Goal: Task Accomplishment & Management: Use online tool/utility

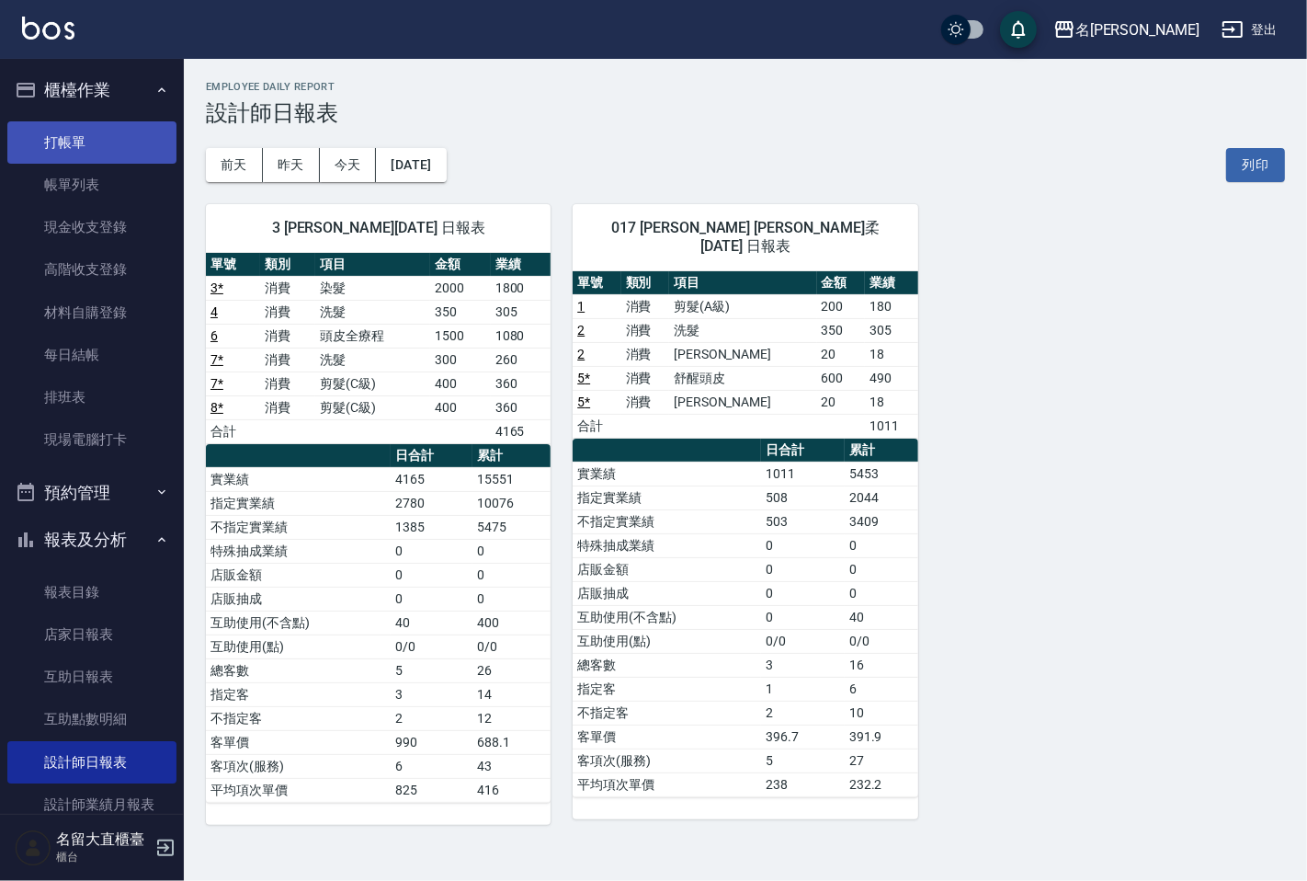
click at [79, 132] on link "打帳單" at bounding box center [91, 142] width 169 height 42
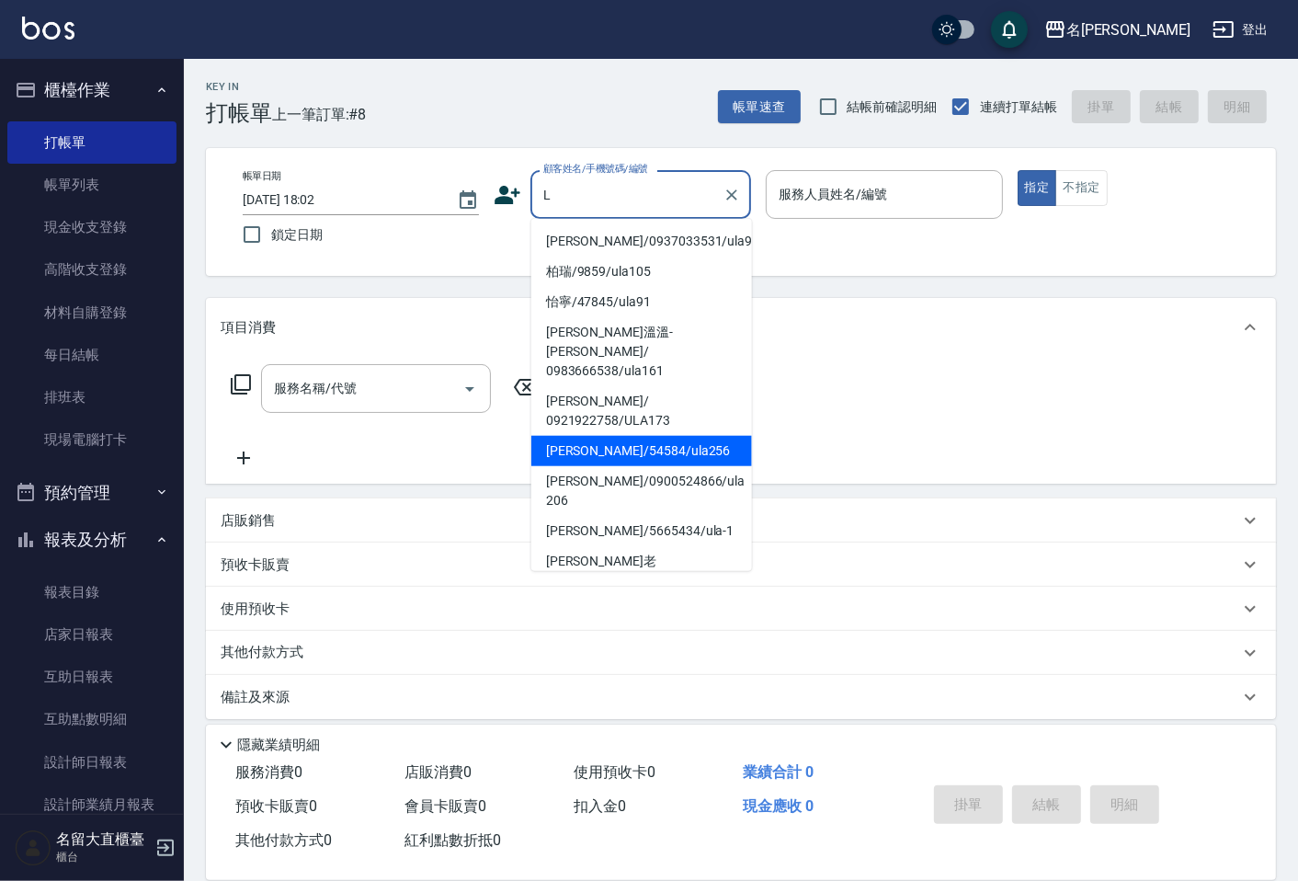
click at [595, 436] on li "[PERSON_NAME]/54584/ula256" at bounding box center [641, 451] width 221 height 30
type input "[PERSON_NAME]/54584/ula256"
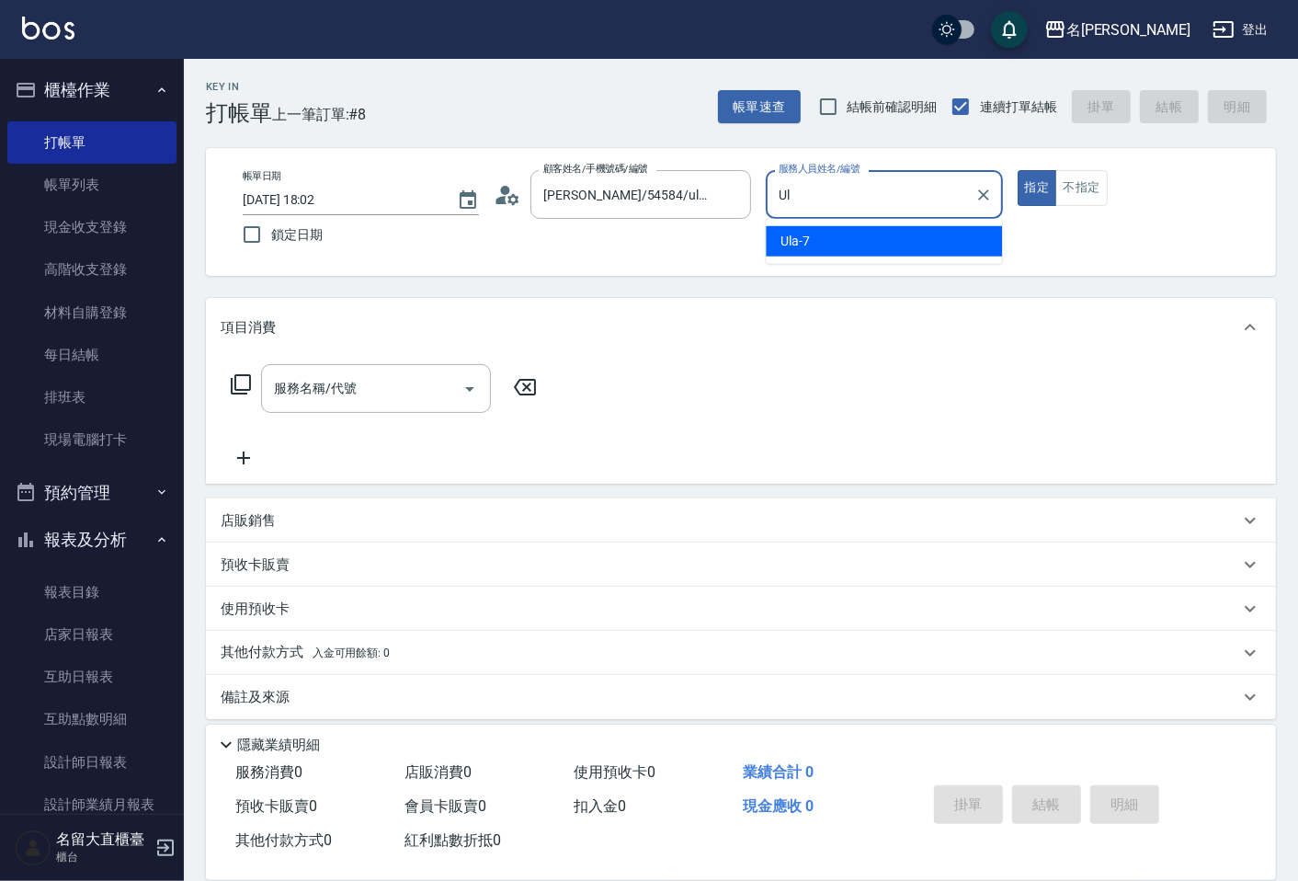
type input "U"
type input "[PERSON_NAME]3"
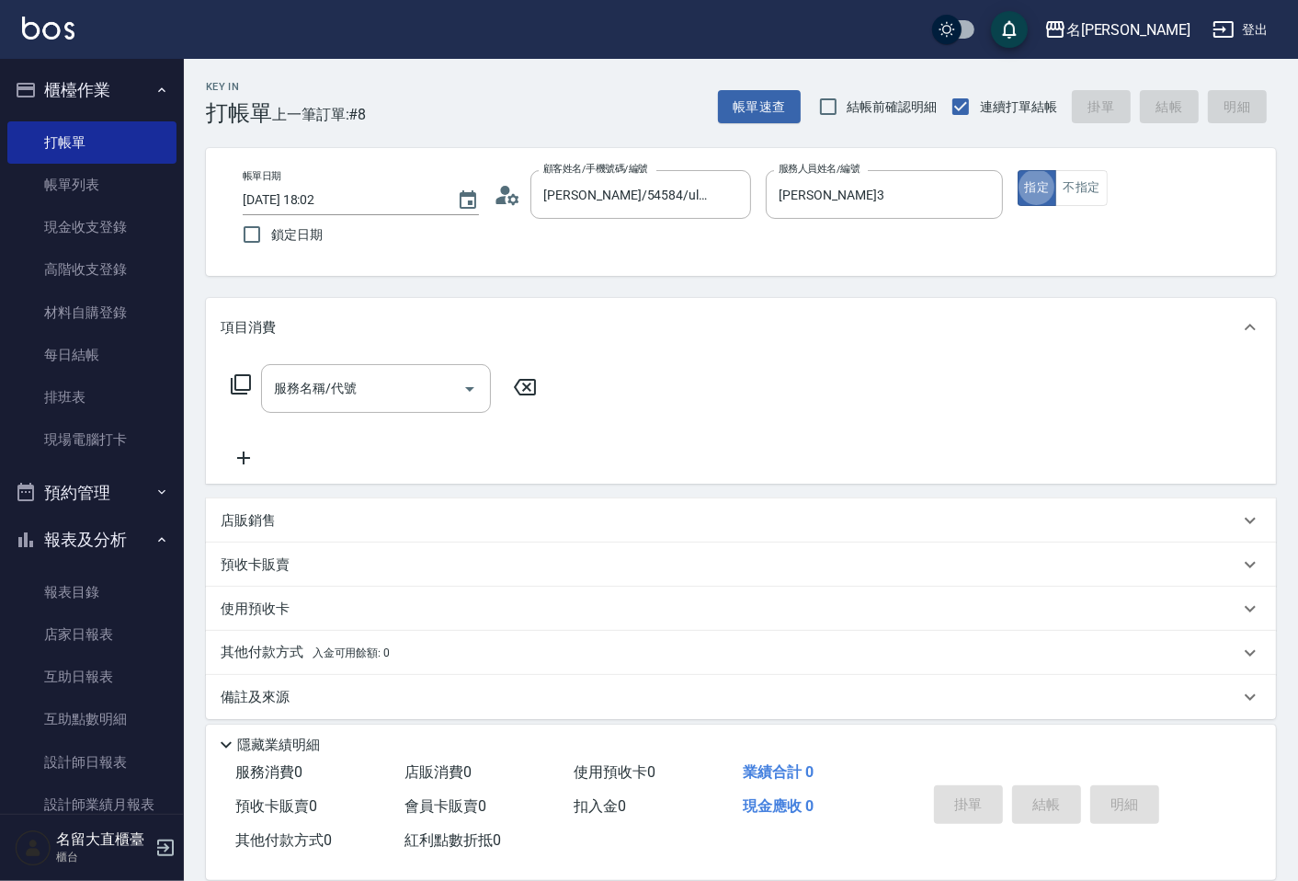
type button "true"
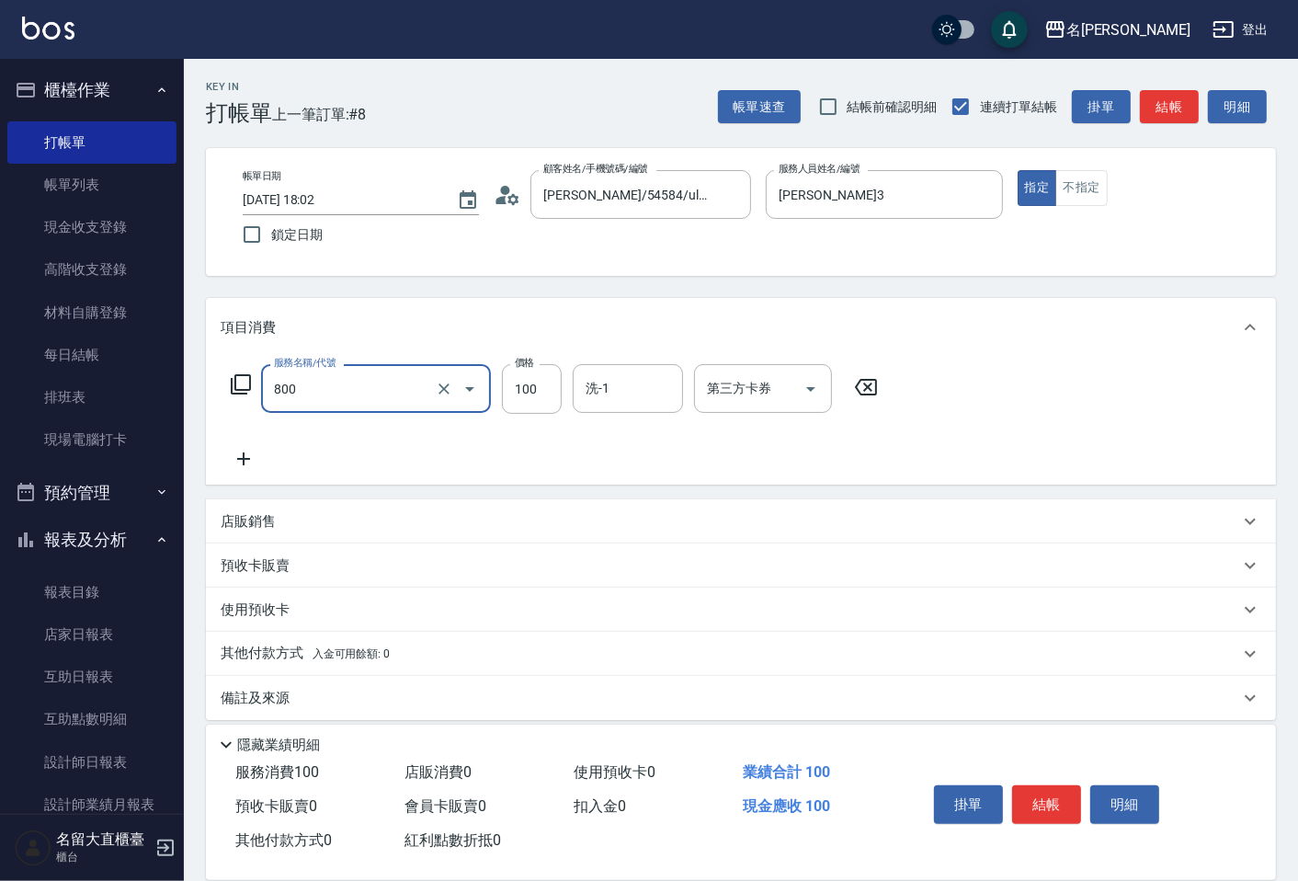
type input "快速修護(800)"
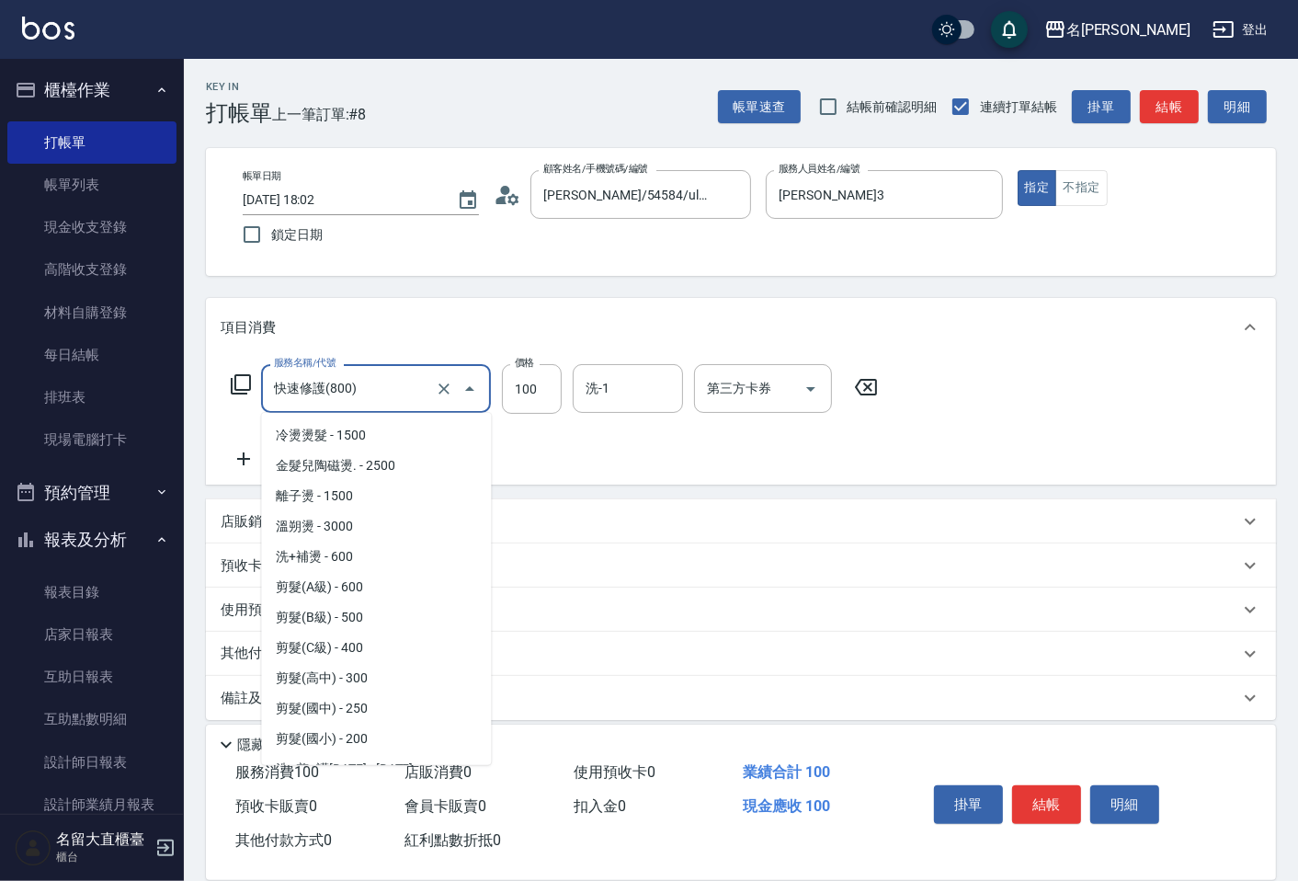
click at [357, 373] on input "快速修護(800)" at bounding box center [350, 388] width 162 height 32
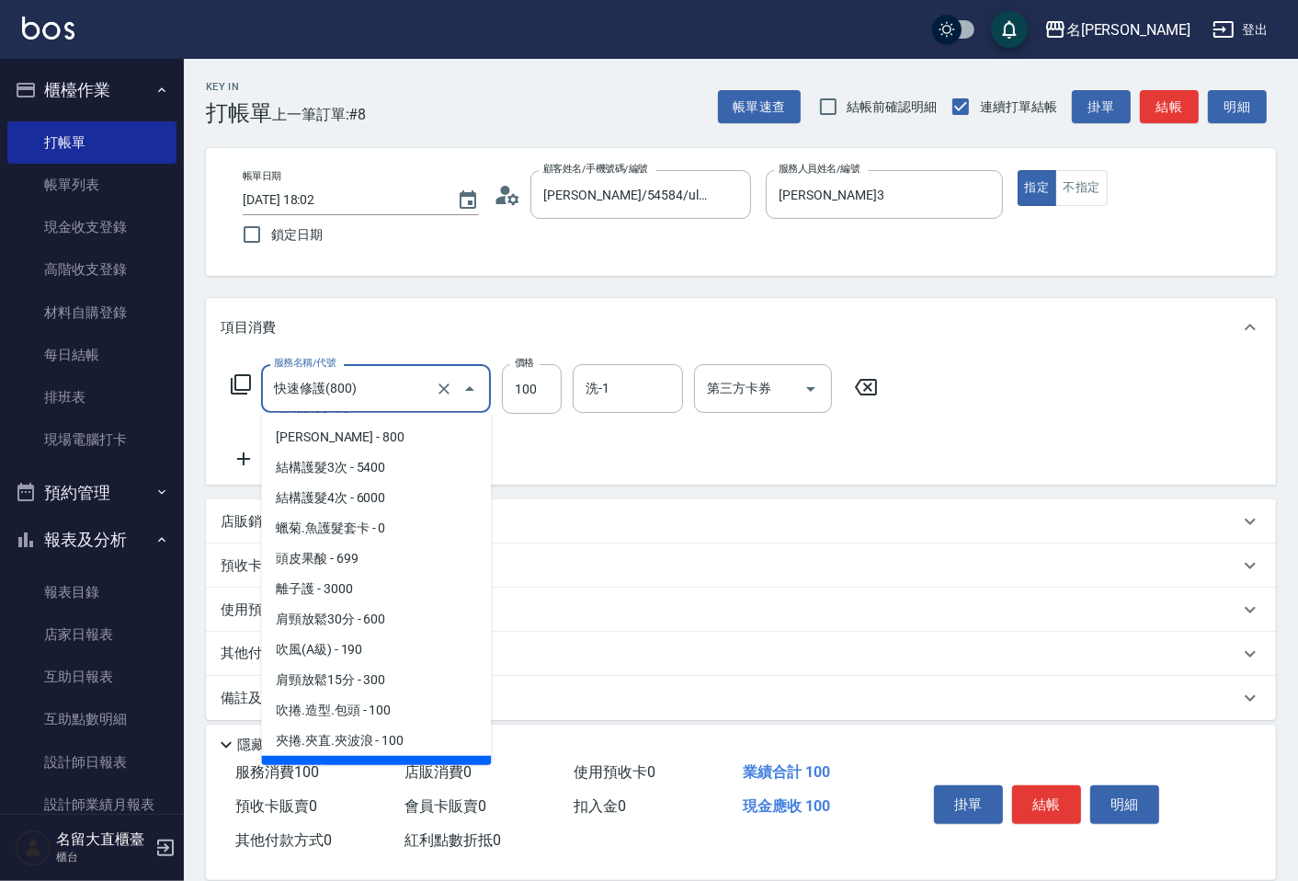
click at [357, 373] on input "快速修護(800)" at bounding box center [350, 388] width 162 height 32
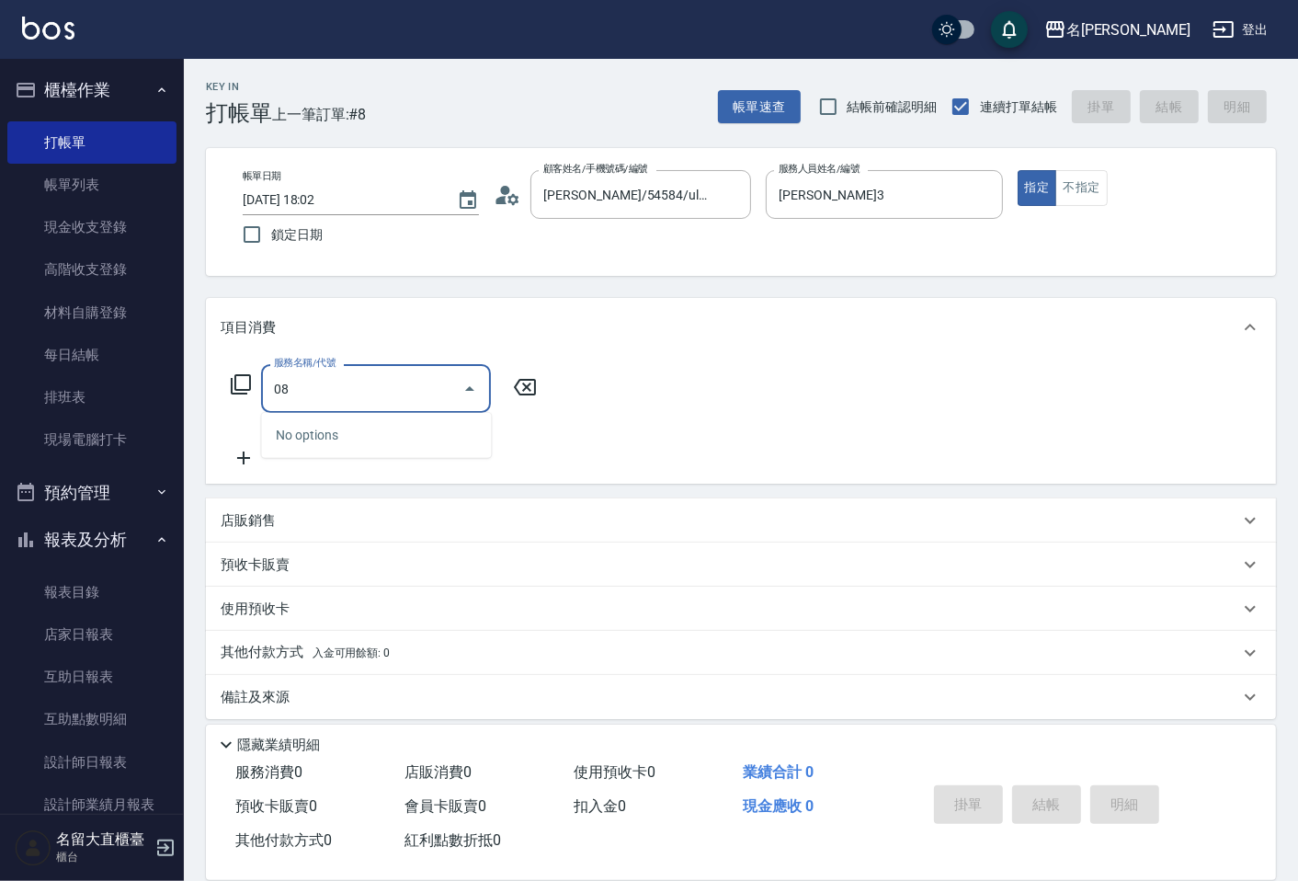
type input "0"
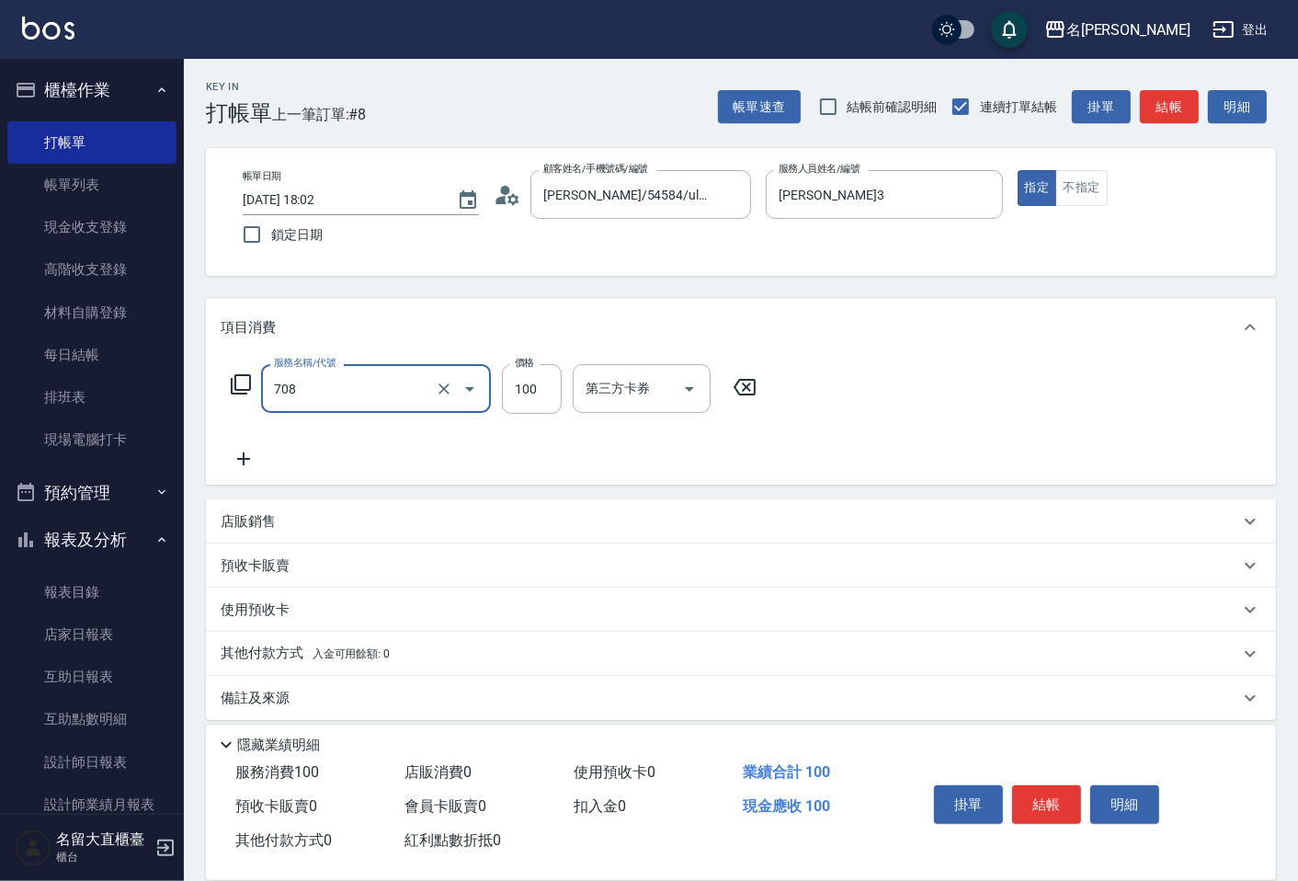
type input "吹捲.造型.包頭(708)"
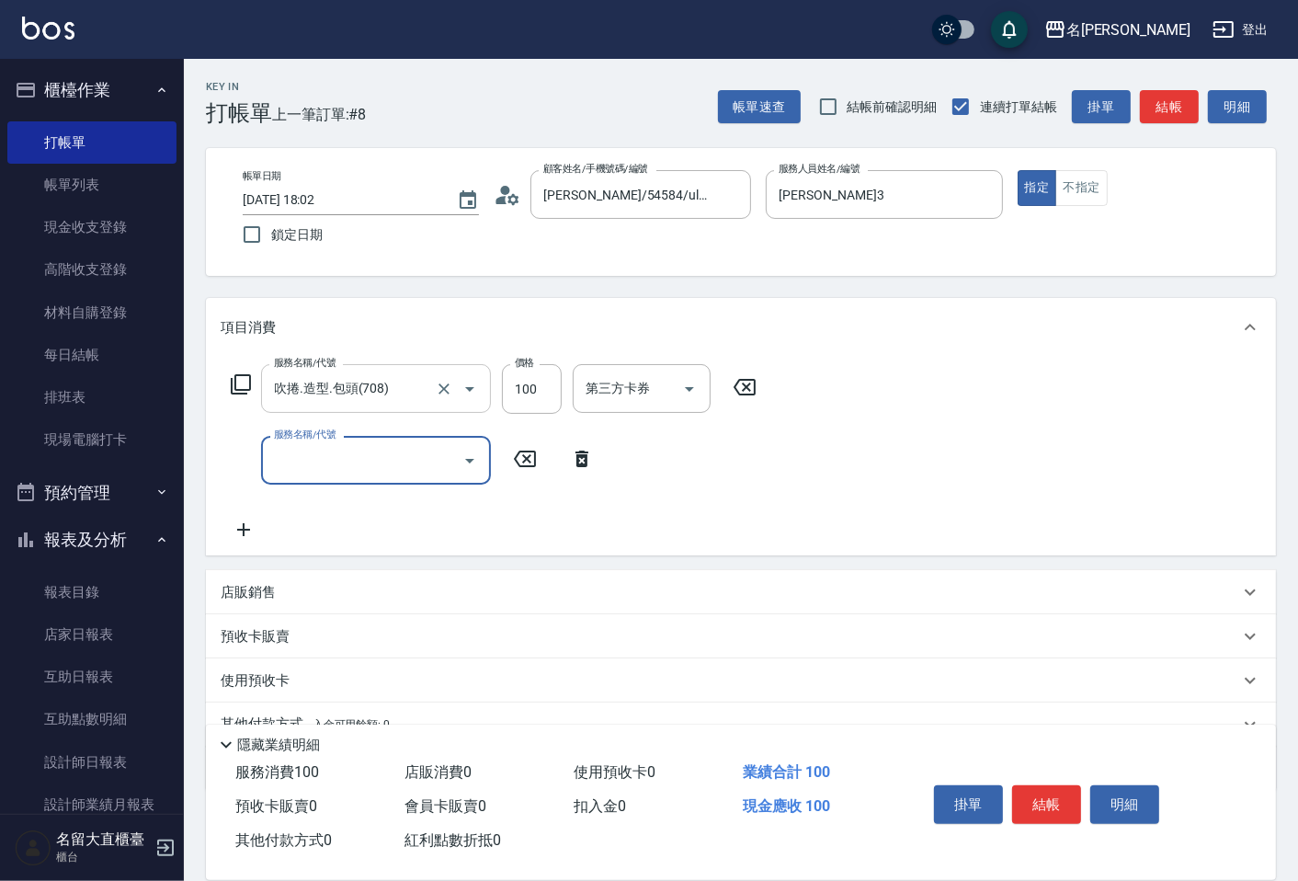
click at [352, 381] on input "吹捲.造型.包頭(708)" at bounding box center [350, 388] width 162 height 32
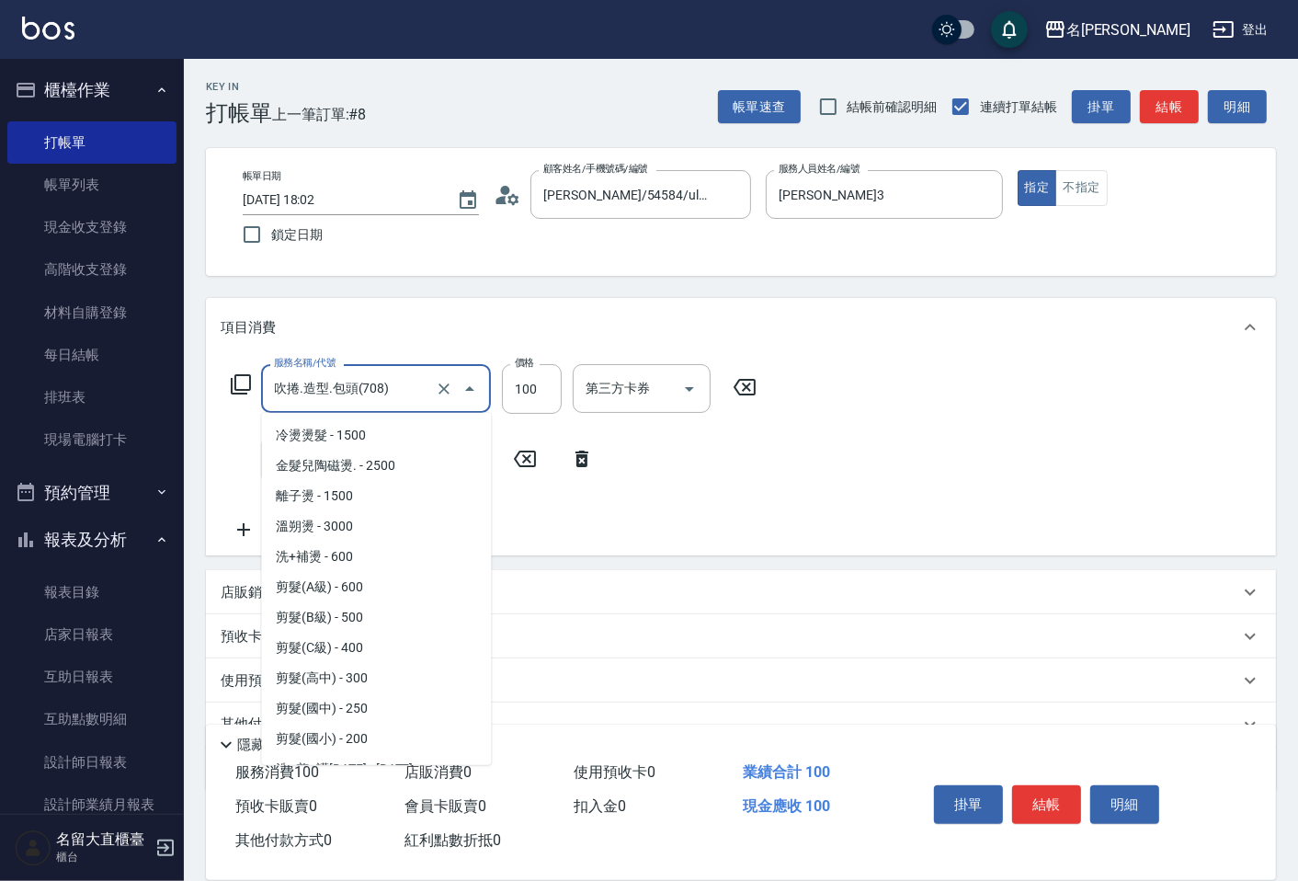
scroll to position [1292, 0]
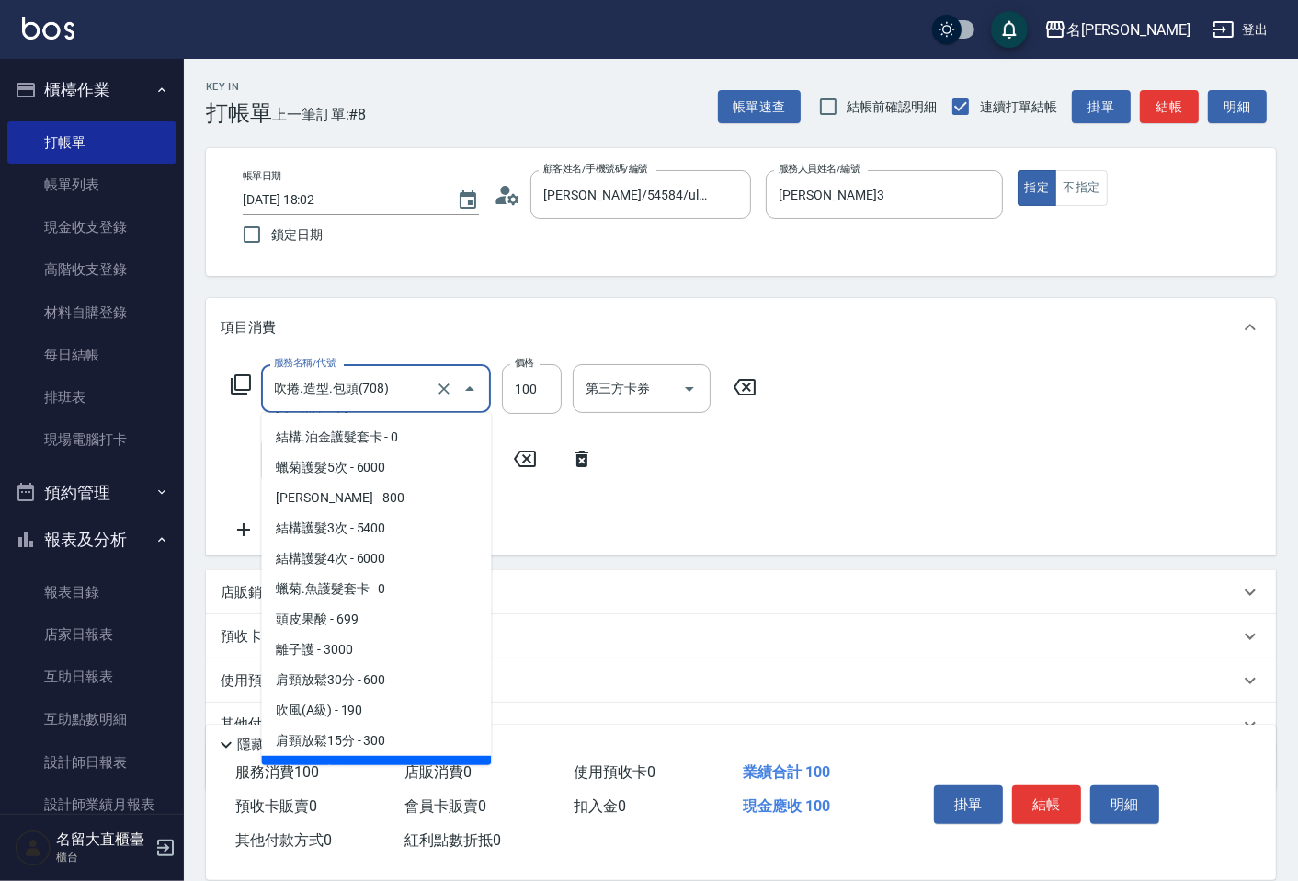
click at [352, 381] on input "吹捲.造型.包頭(708)" at bounding box center [350, 388] width 162 height 32
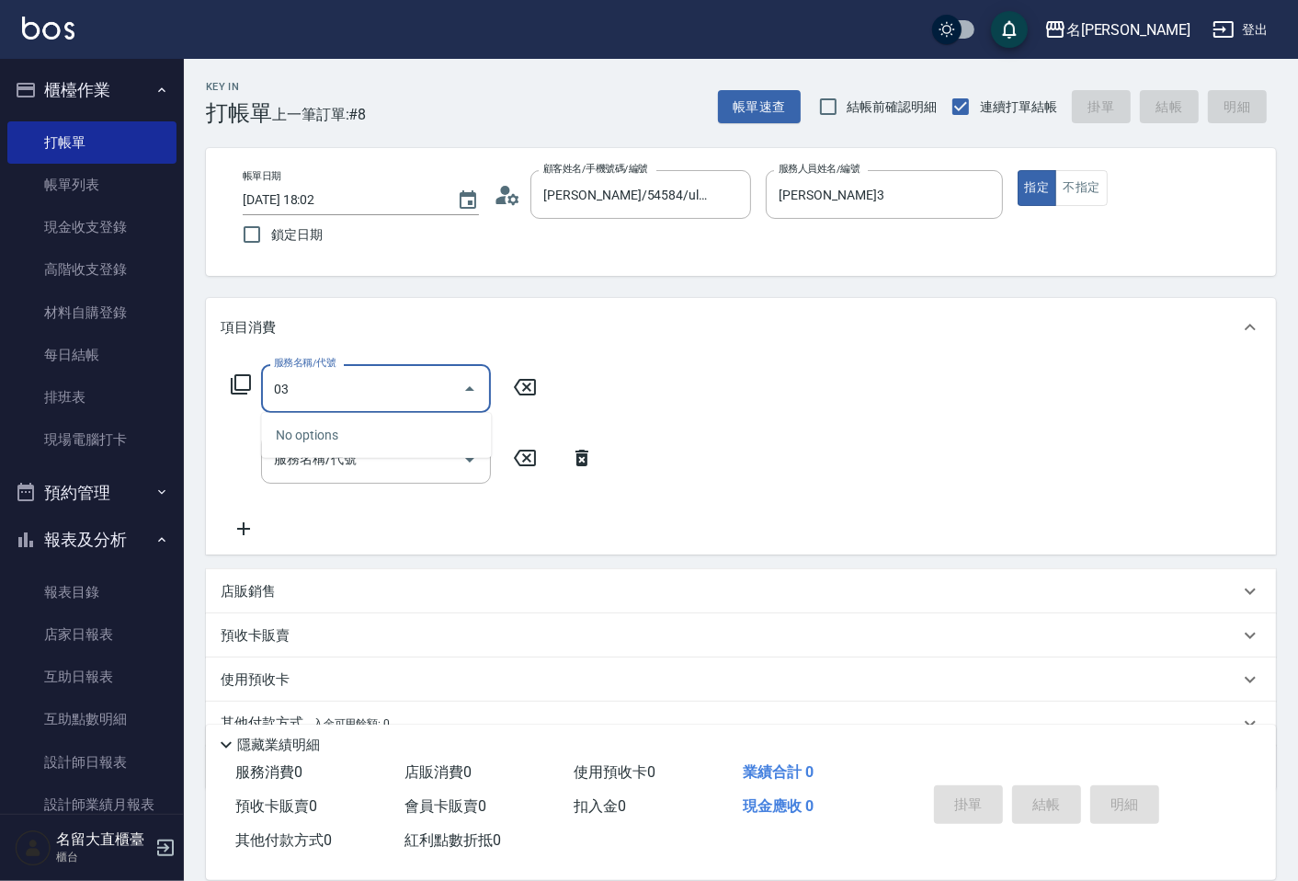
type input "0"
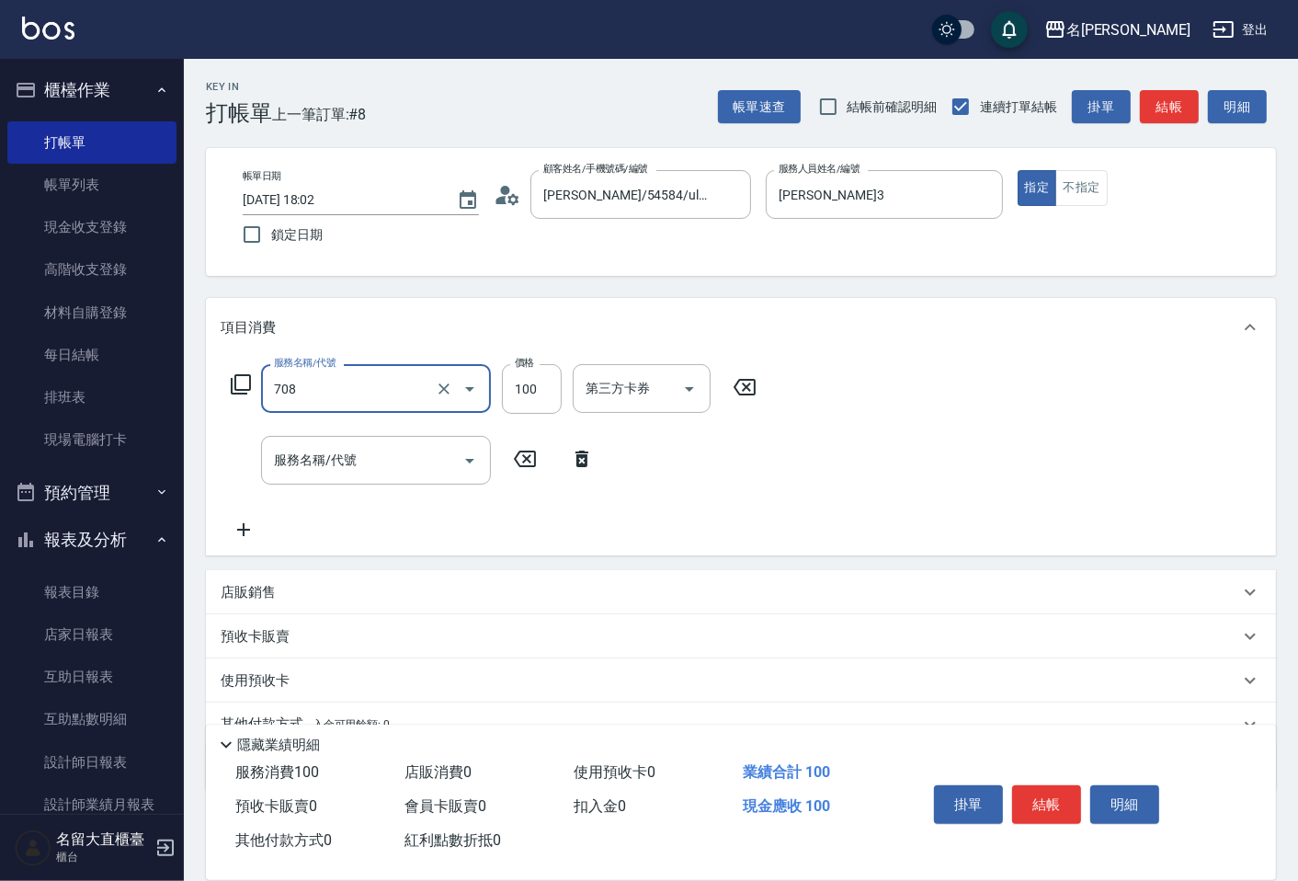
type input "吹捲.造型.包頭(708)"
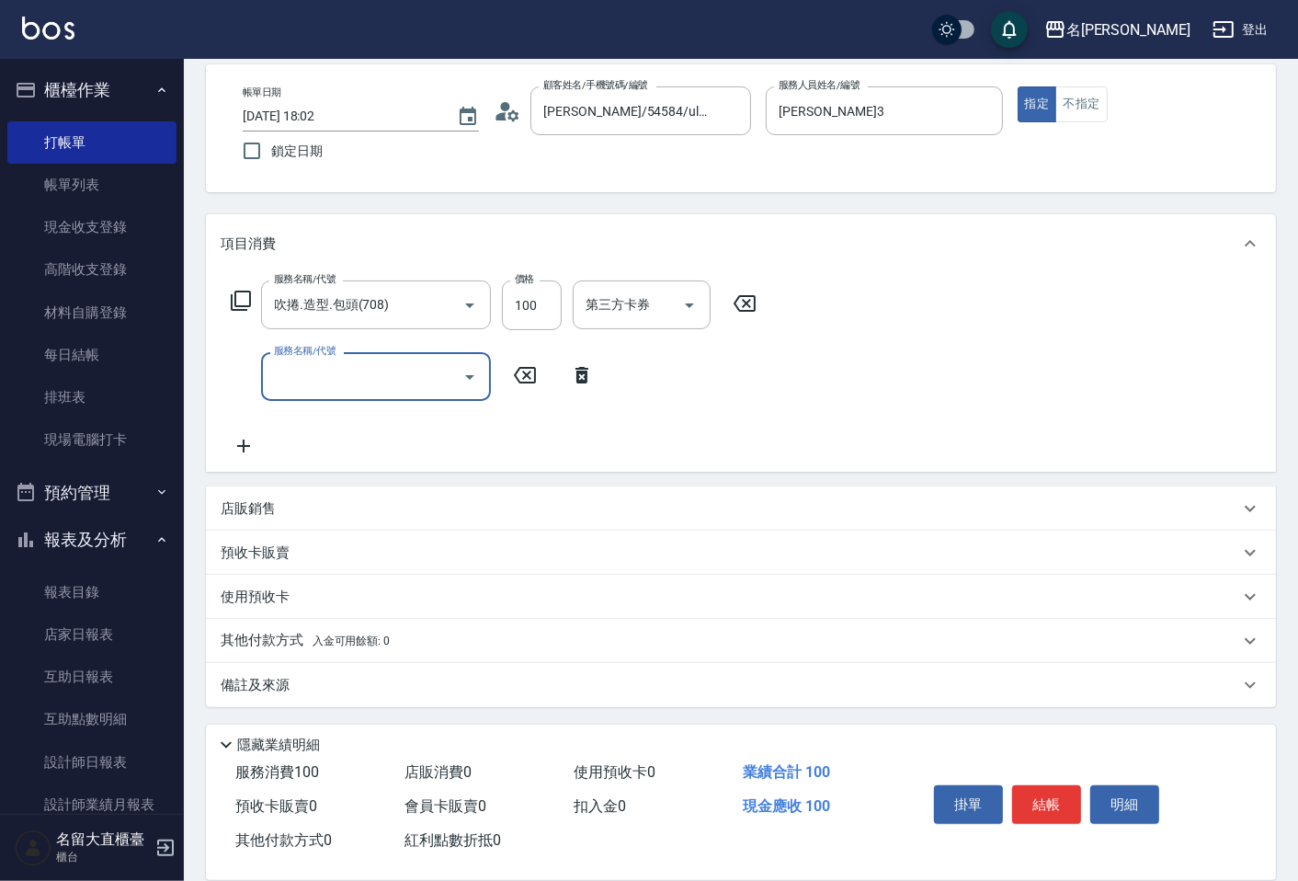
click at [268, 687] on p "備註及來源" at bounding box center [255, 685] width 69 height 19
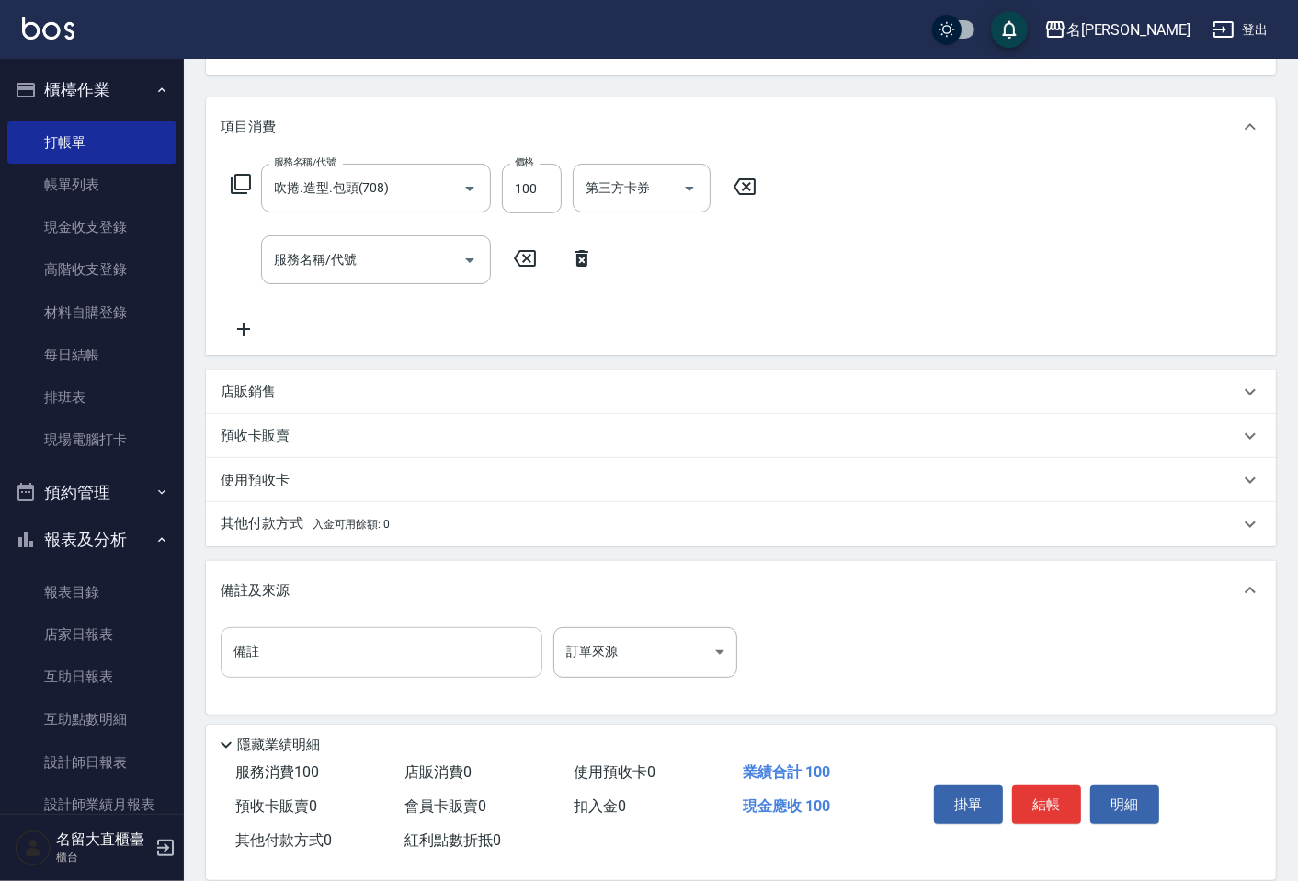
scroll to position [205, 0]
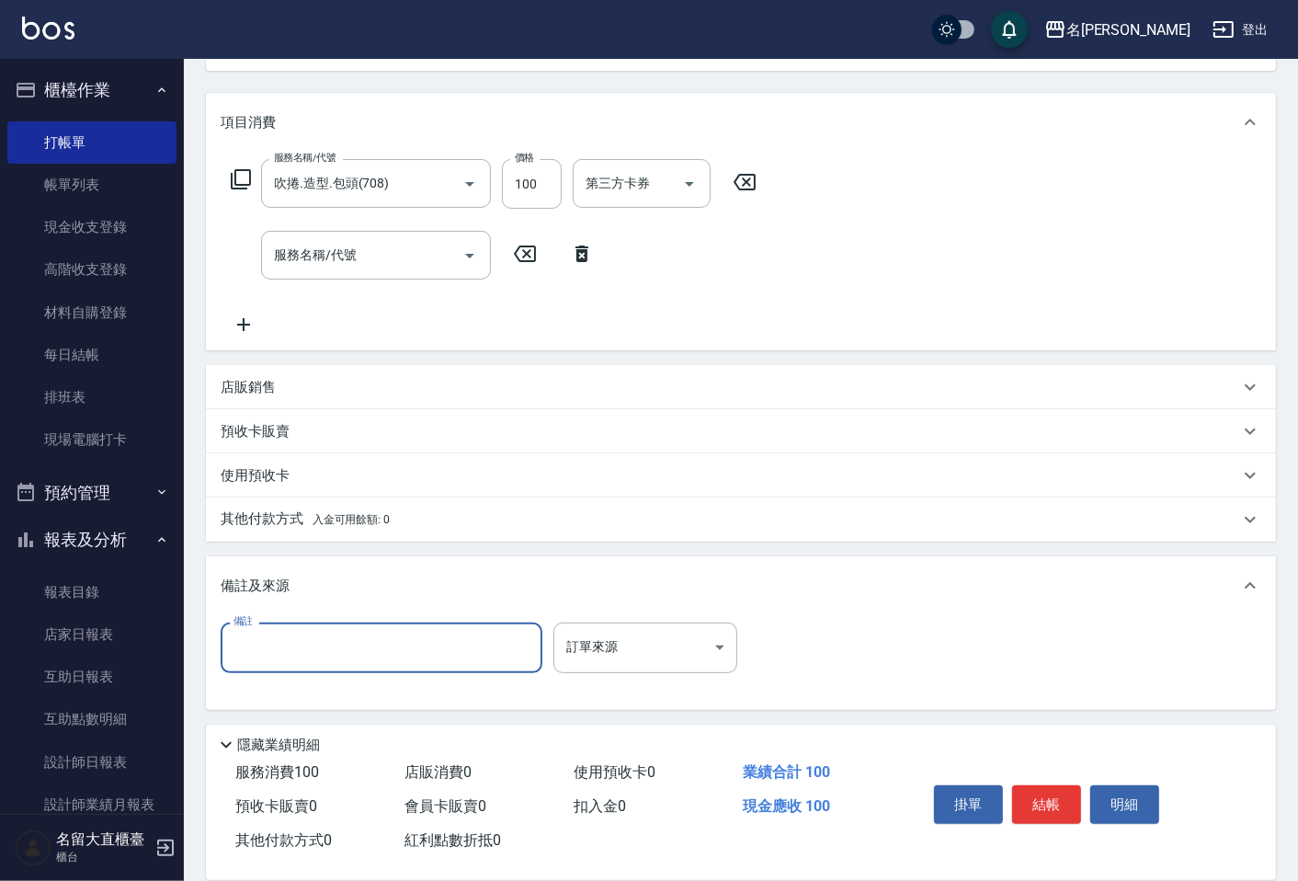
click at [288, 629] on input "備註" at bounding box center [382, 647] width 322 height 50
type input "女兒剪[PERSON_NAME]"
click at [1045, 789] on button "結帳" at bounding box center [1046, 804] width 69 height 39
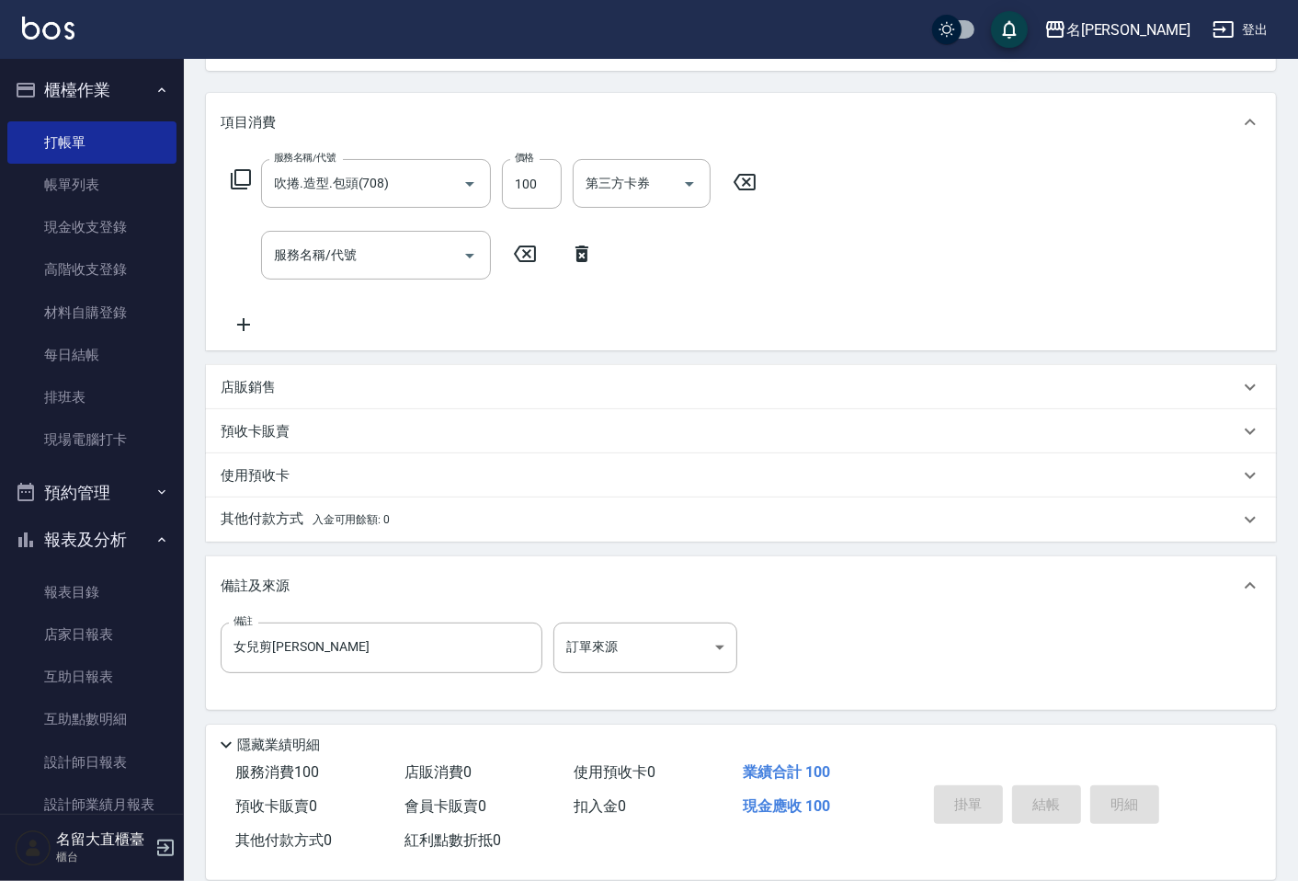
type input "[DATE] 18:03"
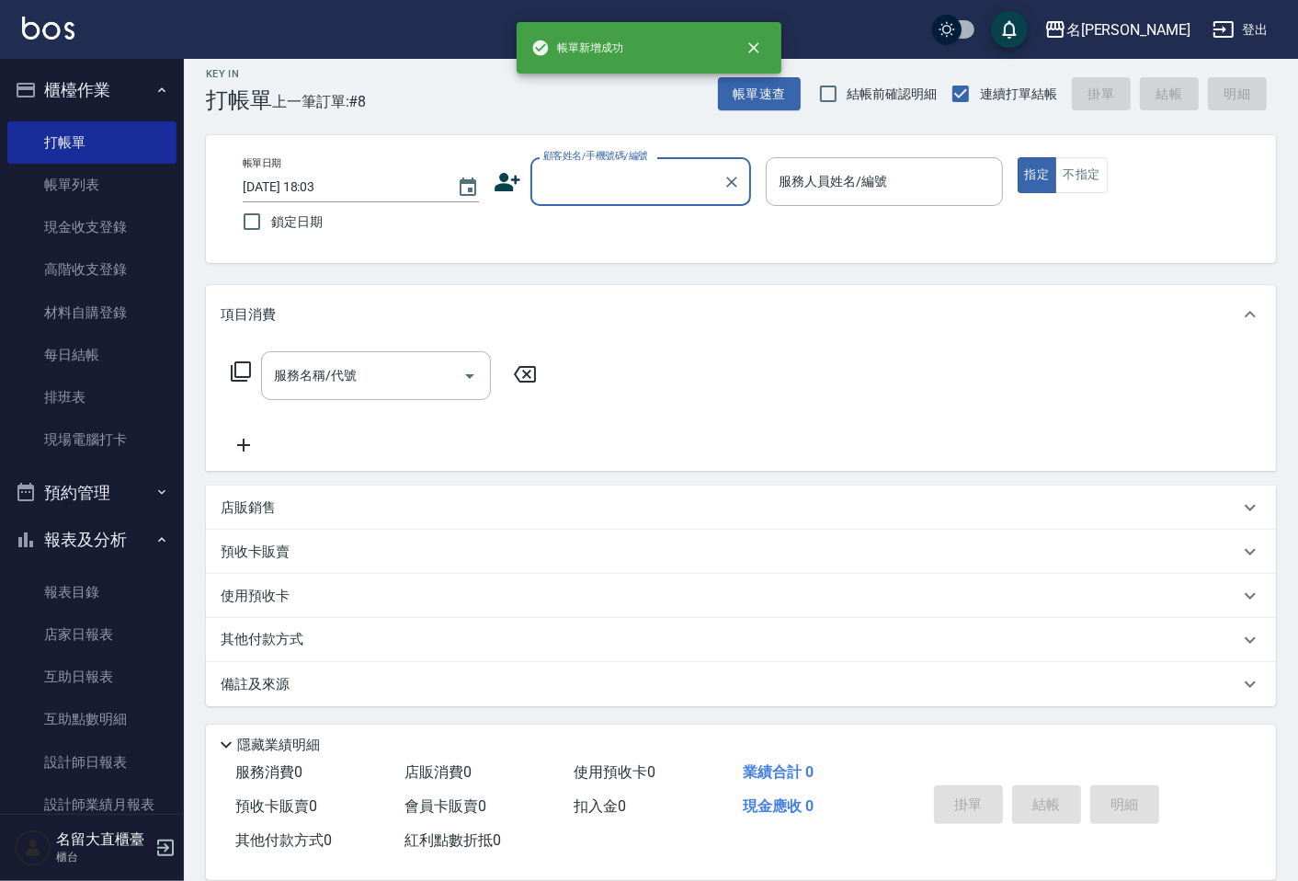
scroll to position [0, 0]
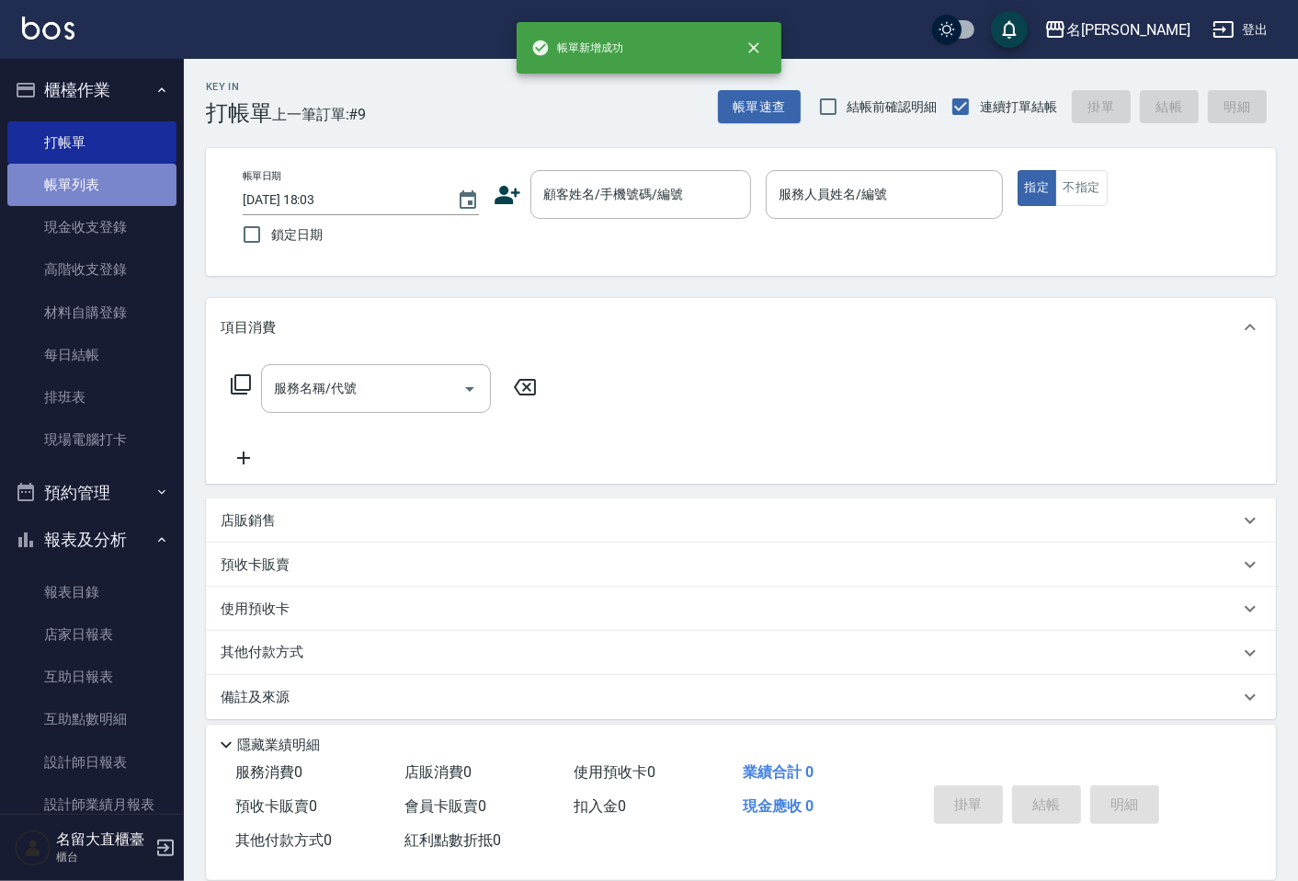
click at [112, 195] on link "帳單列表" at bounding box center [91, 185] width 169 height 42
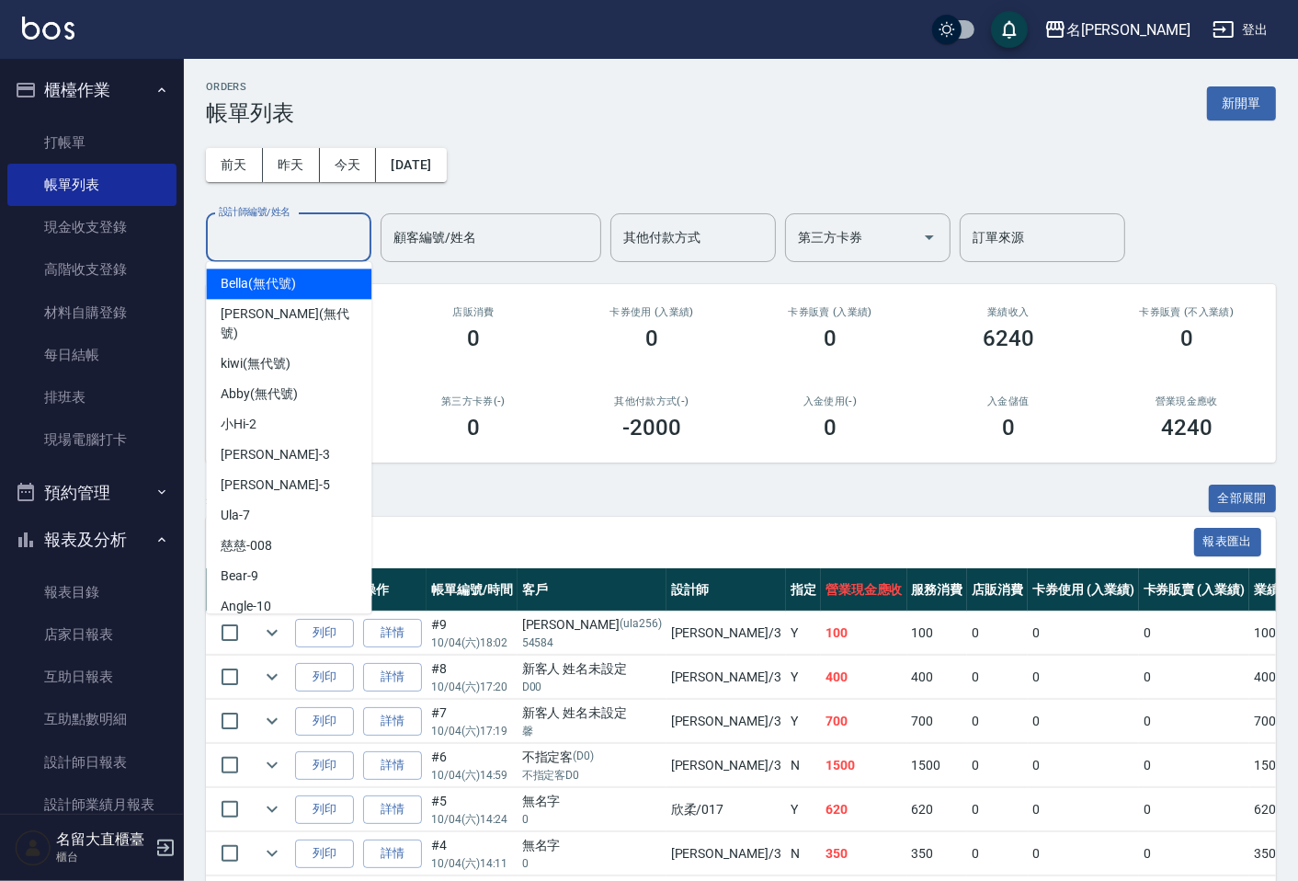
click at [304, 237] on input "設計師編號/姓名" at bounding box center [288, 238] width 149 height 32
click at [329, 440] on div "[PERSON_NAME]3" at bounding box center [289, 455] width 166 height 30
type input "[PERSON_NAME]3"
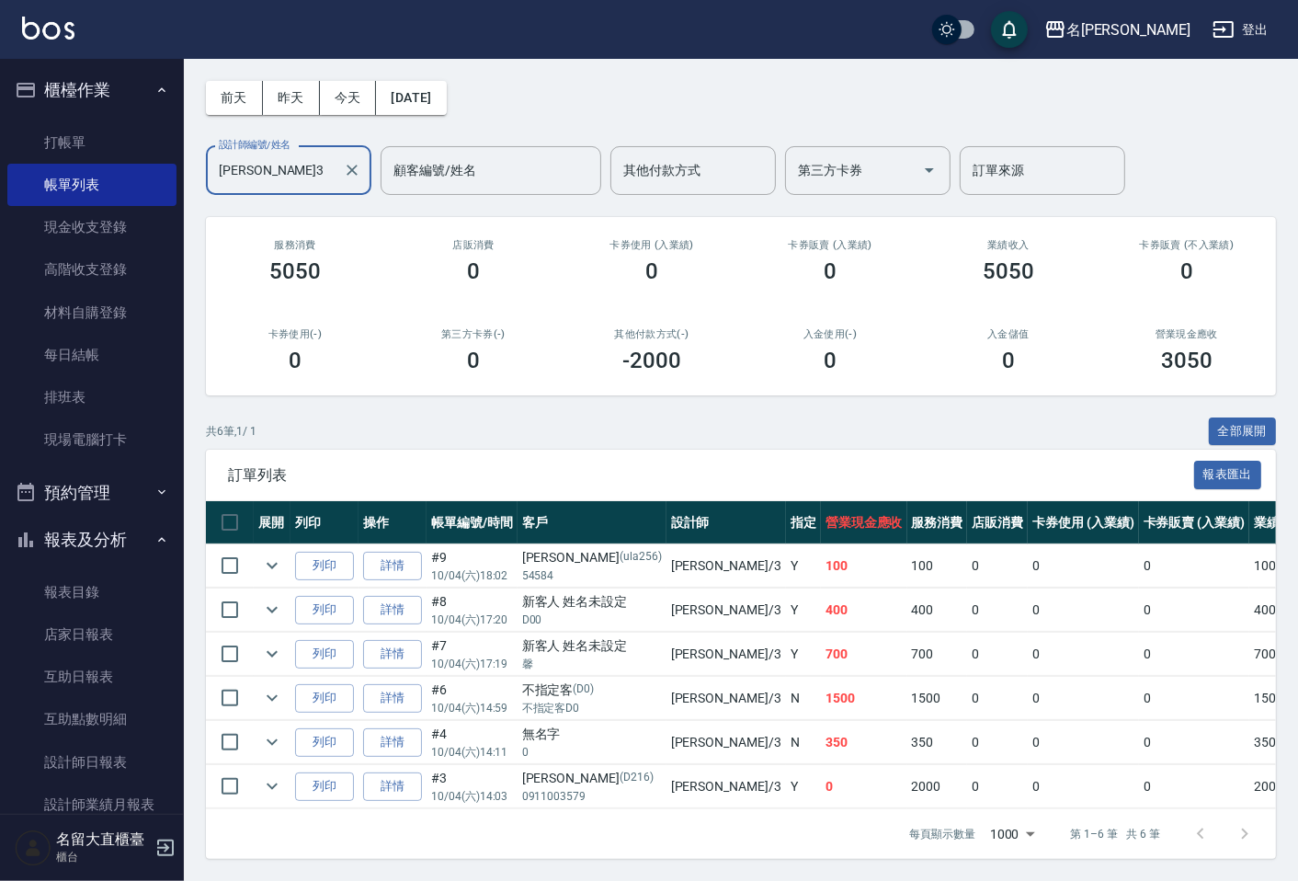
scroll to position [219, 0]
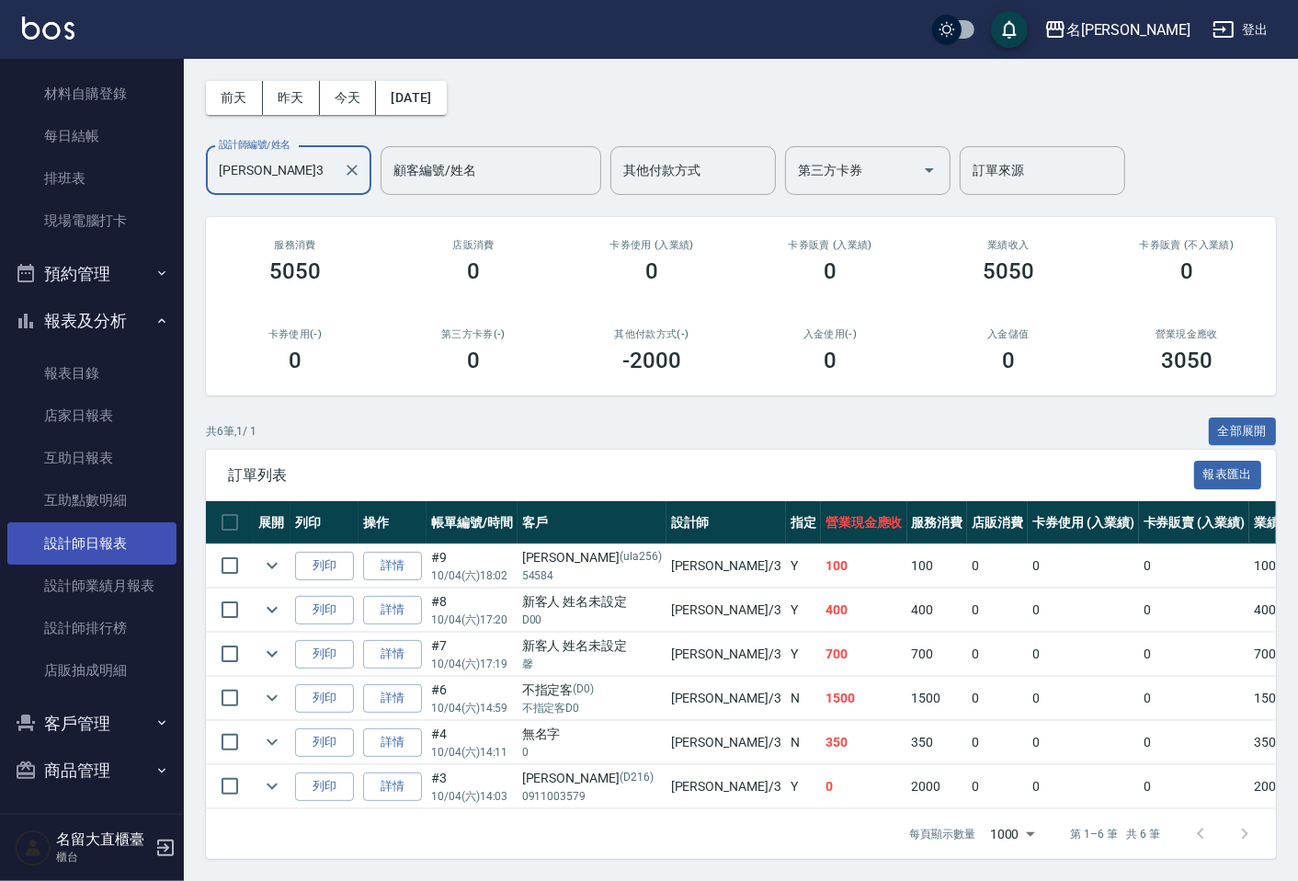
click at [69, 531] on link "設計師日報表" at bounding box center [91, 543] width 169 height 42
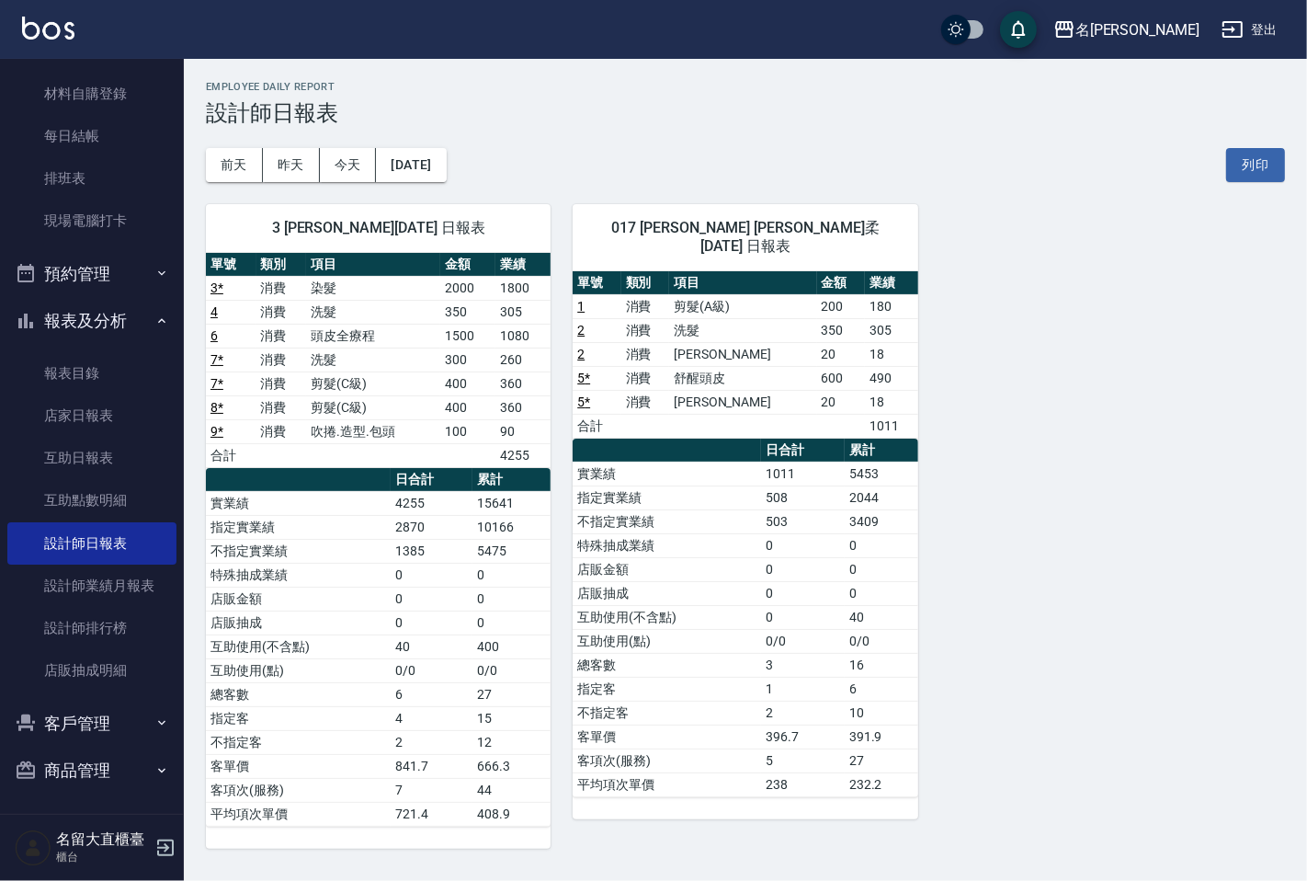
click at [970, 462] on div "3 [PERSON_NAME][DATE] 日報表 單號 類別 項目 金額 業績 3 * 消費 染髮 2000 1800 4 消費 洗髮 350 305 6 …" at bounding box center [735, 515] width 1102 height 667
